Goal: Navigation & Orientation: Find specific page/section

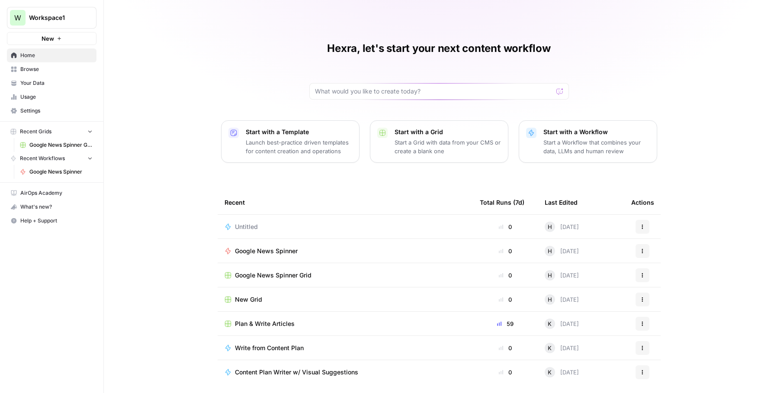
scroll to position [5, 0]
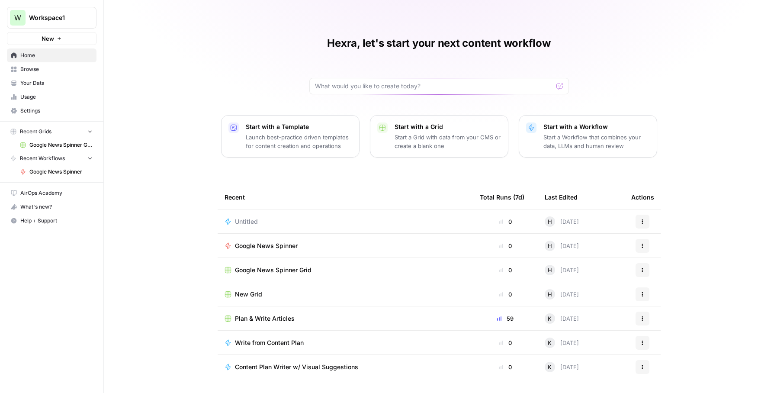
click at [40, 70] on span "Browse" at bounding box center [56, 69] width 72 height 8
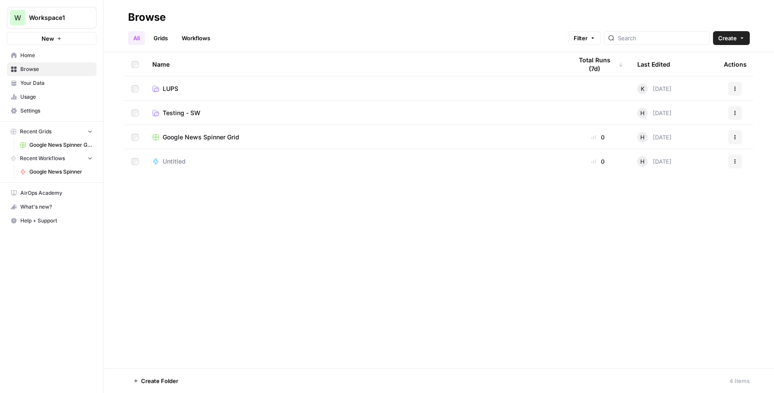
click at [39, 86] on span "Your Data" at bounding box center [56, 83] width 72 height 8
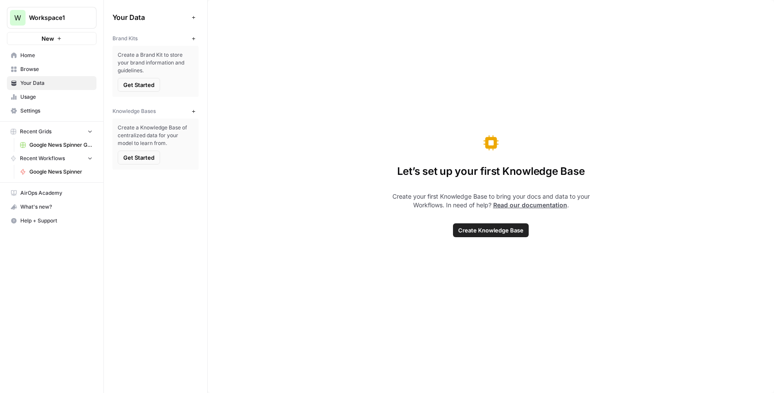
click at [42, 56] on span "Home" at bounding box center [56, 55] width 72 height 8
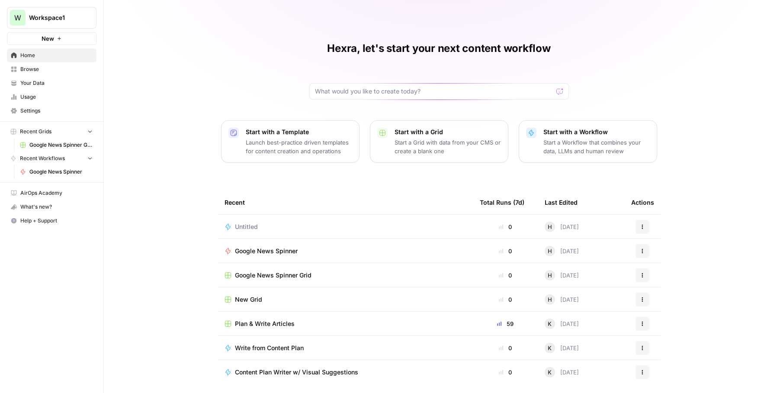
click at [42, 111] on span "Settings" at bounding box center [56, 111] width 72 height 8
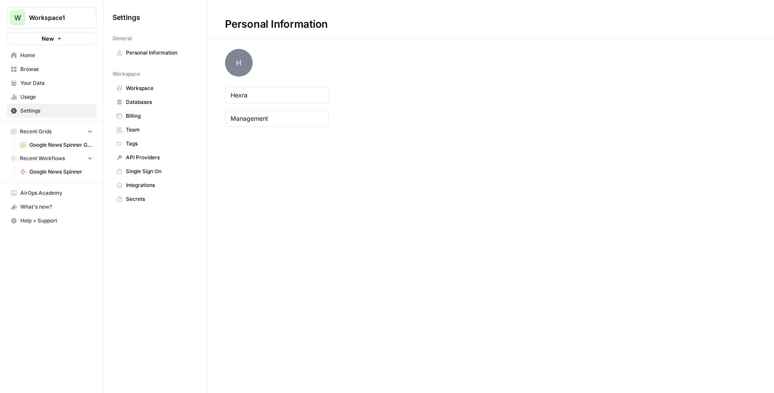
click at [138, 126] on span "Team" at bounding box center [160, 130] width 69 height 8
